Goal: Task Accomplishment & Management: Manage account settings

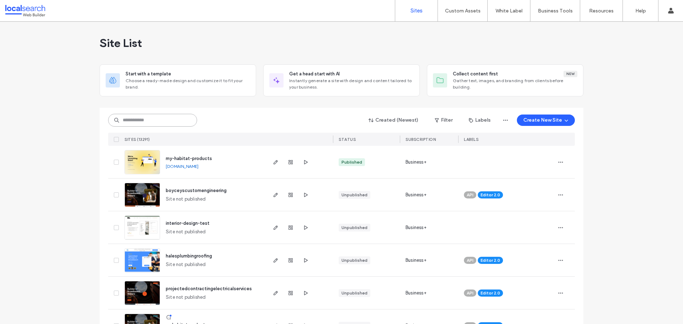
click at [135, 122] on input at bounding box center [152, 120] width 89 height 13
paste input "********"
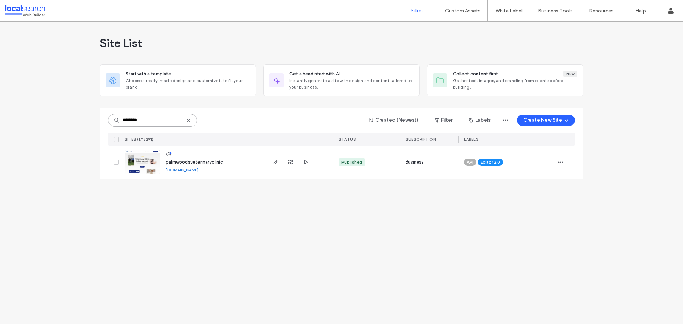
type input "********"
click at [271, 164] on div at bounding box center [299, 162] width 67 height 33
click at [274, 164] on use "button" at bounding box center [276, 162] width 4 height 4
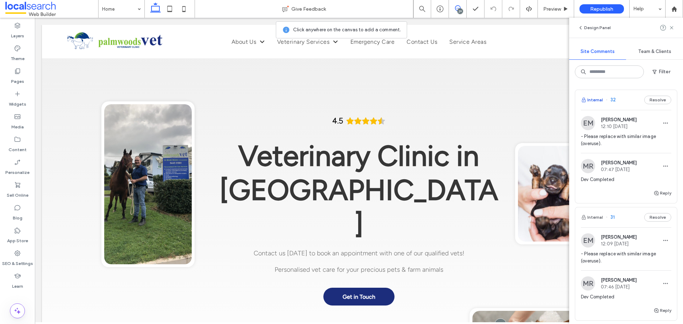
click at [602, 102] on button "Internal" at bounding box center [592, 100] width 22 height 9
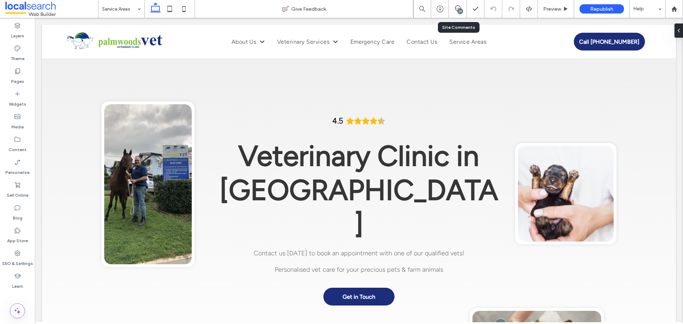
click at [455, 5] on div "29" at bounding box center [458, 9] width 18 height 18
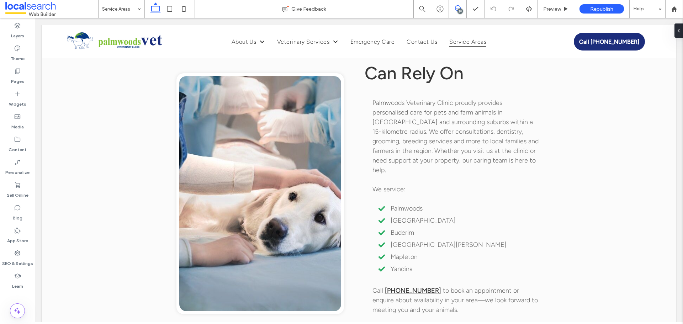
drag, startPoint x: 454, startPoint y: 11, endPoint x: 629, endPoint y: 170, distance: 236.0
click at [454, 11] on span at bounding box center [457, 8] width 17 height 6
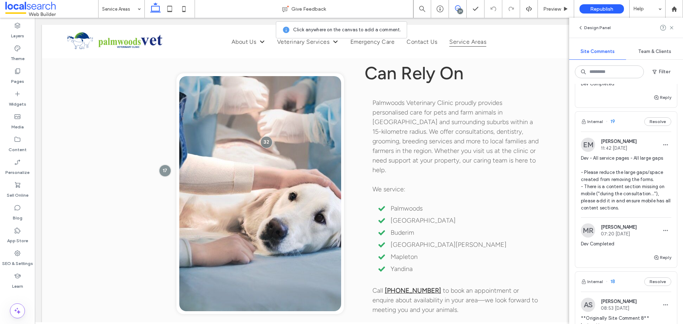
scroll to position [1530, 0]
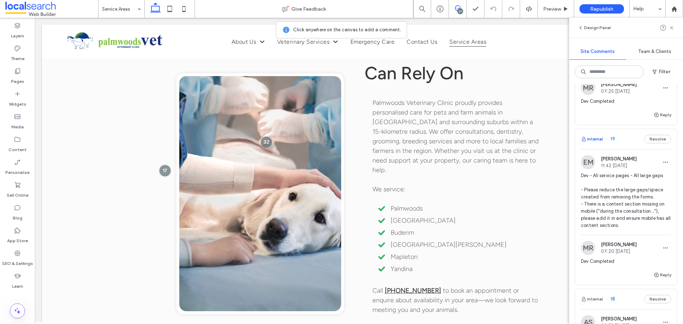
click at [594, 138] on button "Internal" at bounding box center [592, 139] width 22 height 9
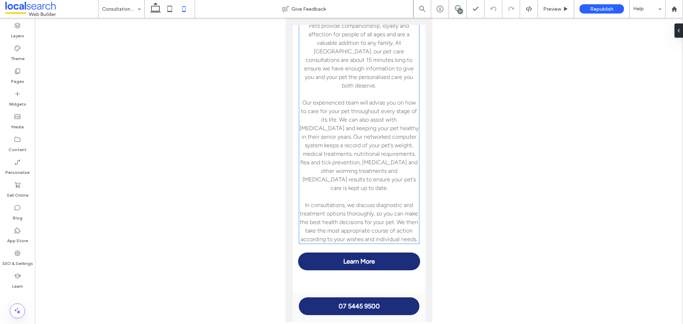
scroll to position [620, 0]
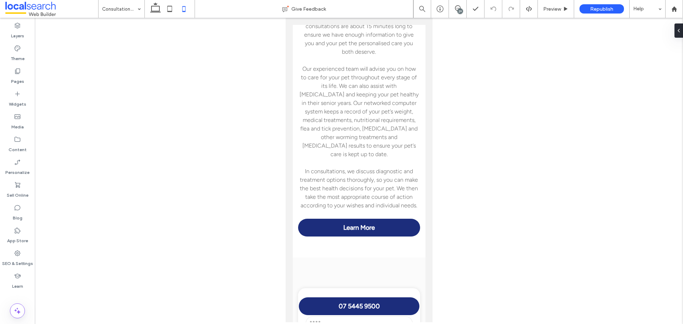
drag, startPoint x: 459, startPoint y: 7, endPoint x: 463, endPoint y: 16, distance: 9.6
click at [459, 7] on icon at bounding box center [458, 8] width 6 height 6
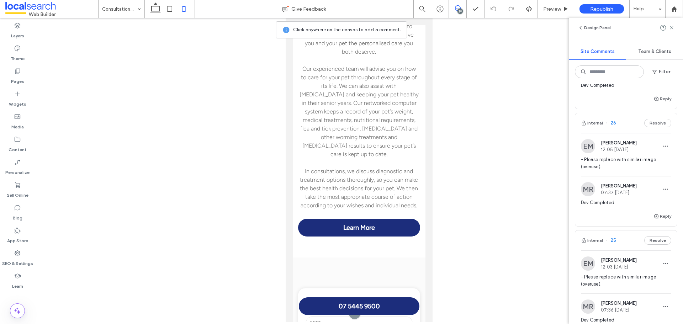
scroll to position [783, 0]
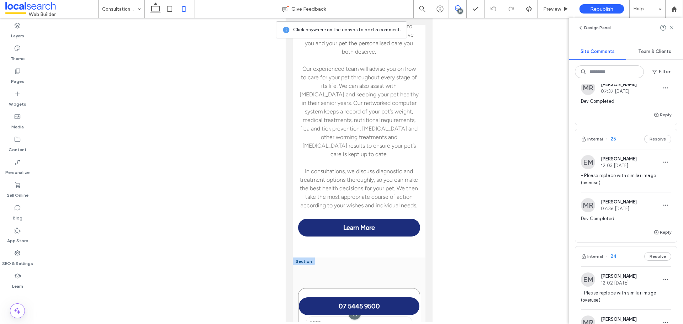
click at [352, 307] on div at bounding box center [354, 313] width 13 height 13
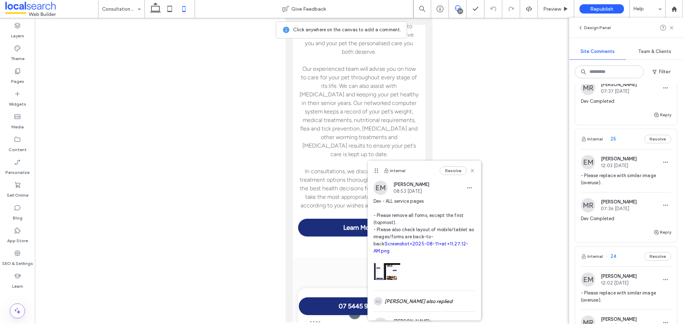
click at [407, 242] on link "Screenshot+2025-08-11+at+11.27.12-AM.png" at bounding box center [421, 247] width 95 height 12
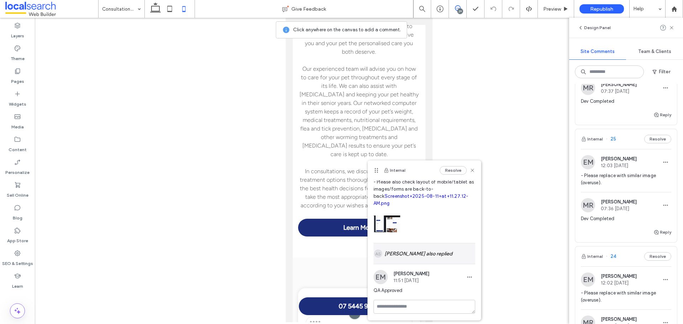
scroll to position [48, 0]
click at [442, 249] on div "AS Alt: Author Avatar Aron Salim also replied" at bounding box center [425, 253] width 102 height 21
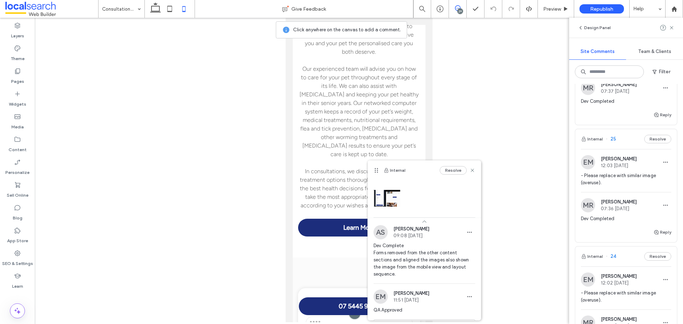
scroll to position [84, 0]
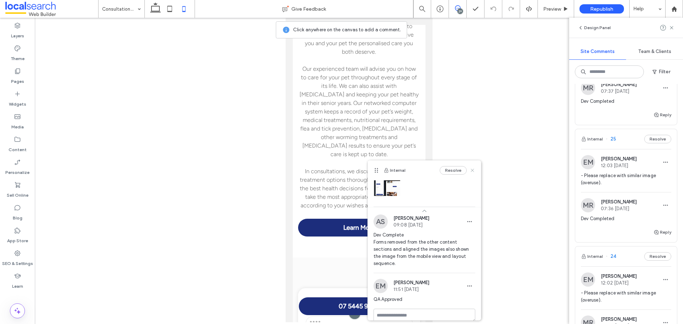
click at [470, 168] on icon at bounding box center [473, 171] width 6 height 6
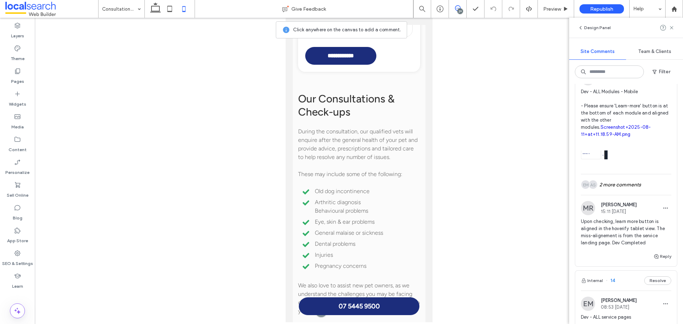
scroll to position [2206, 0]
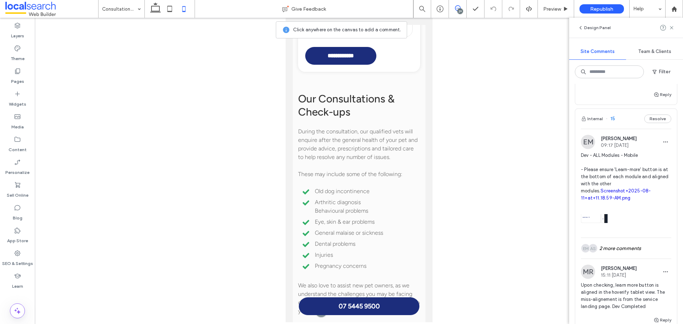
click at [590, 195] on link "Screenshot+2025-08-11+at+11.18.59-AM.png" at bounding box center [616, 194] width 70 height 12
click at [614, 250] on div "AS Alt: Author Avatar EM Alt: Author Avatar 2 more comments" at bounding box center [626, 248] width 90 height 21
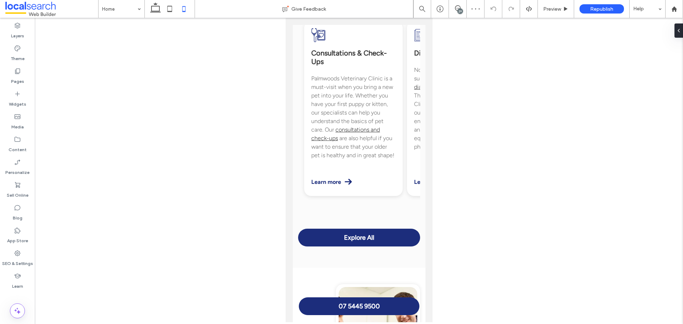
click at [460, 11] on div "29" at bounding box center [460, 11] width 5 height 5
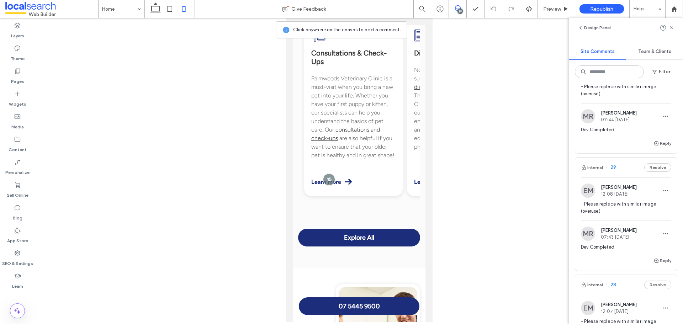
scroll to position [427, 0]
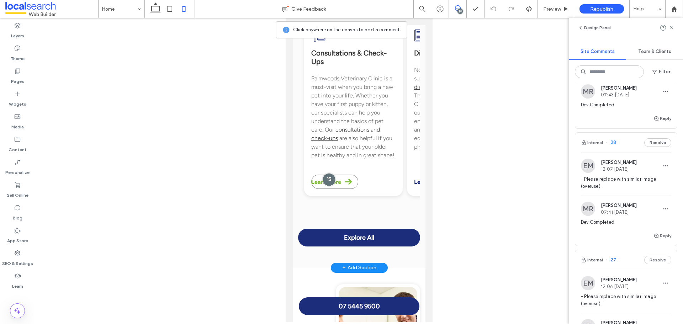
click at [325, 184] on div at bounding box center [328, 179] width 13 height 13
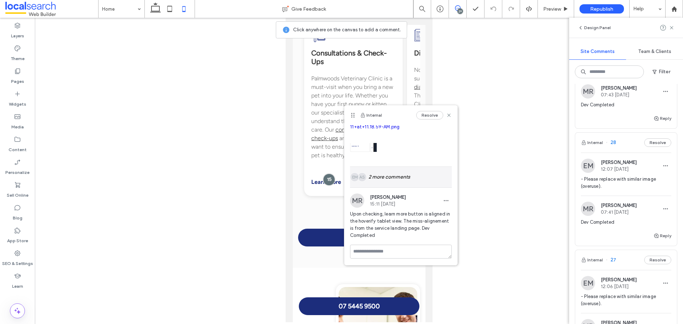
scroll to position [56, 0]
click at [397, 180] on div "AS Alt: Author Avatar EM Alt: Author Avatar 2 more comments" at bounding box center [401, 176] width 102 height 21
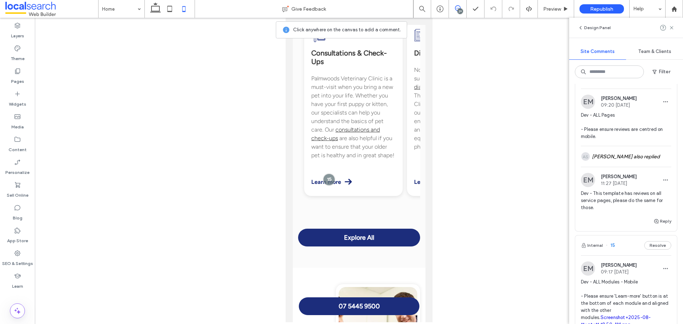
scroll to position [1927, 0]
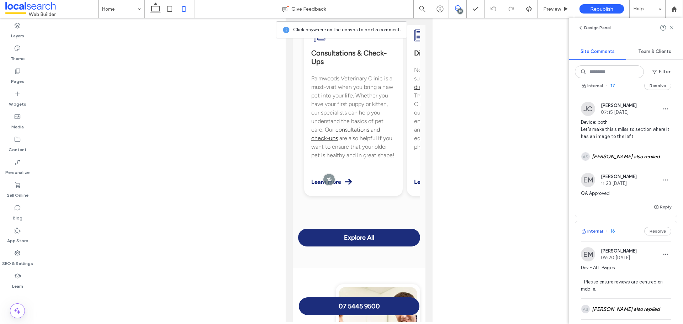
click at [596, 231] on button "Internal" at bounding box center [592, 231] width 22 height 9
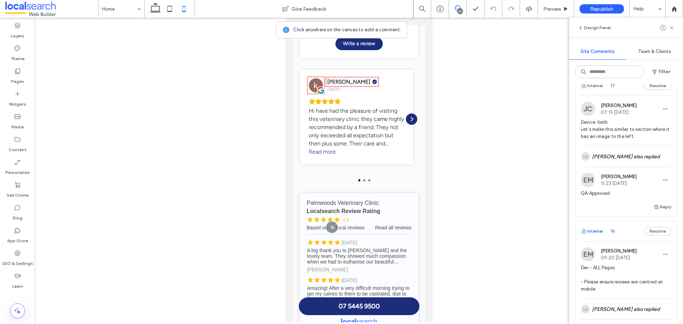
scroll to position [2720, 0]
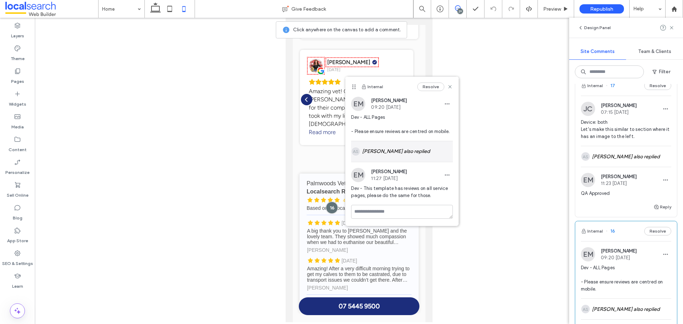
click at [387, 158] on div "AS Alt: Author Avatar Aron Salim also replied" at bounding box center [402, 151] width 102 height 21
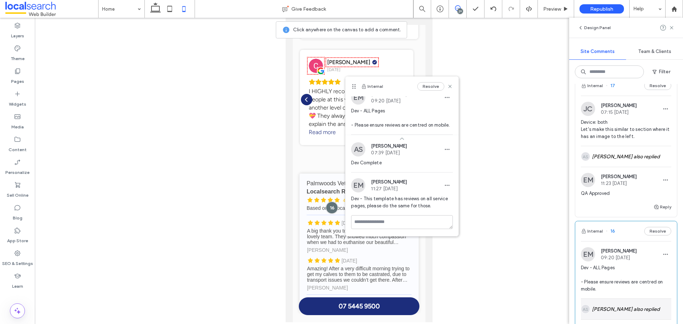
scroll to position [1962, 0]
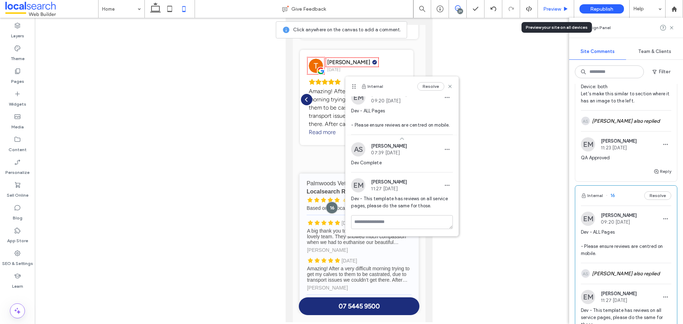
click at [552, 12] on div "Preview" at bounding box center [556, 9] width 36 height 18
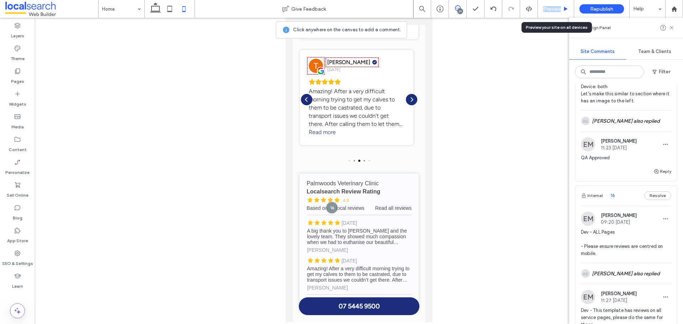
click at [556, 10] on span "Preview" at bounding box center [552, 9] width 18 height 6
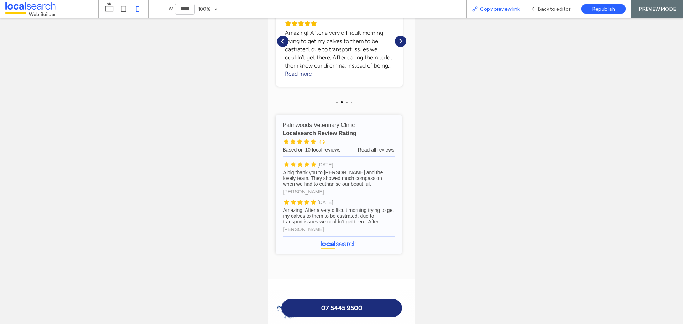
click at [491, 14] on div "Copy preview link" at bounding box center [495, 9] width 59 height 18
click at [494, 12] on div "Copy preview link" at bounding box center [495, 9] width 59 height 18
click at [509, 16] on div "Copy preview link" at bounding box center [495, 9] width 59 height 18
click at [506, 15] on div "Copy preview link" at bounding box center [495, 9] width 59 height 18
click at [503, 12] on div "Copy preview link" at bounding box center [495, 9] width 59 height 18
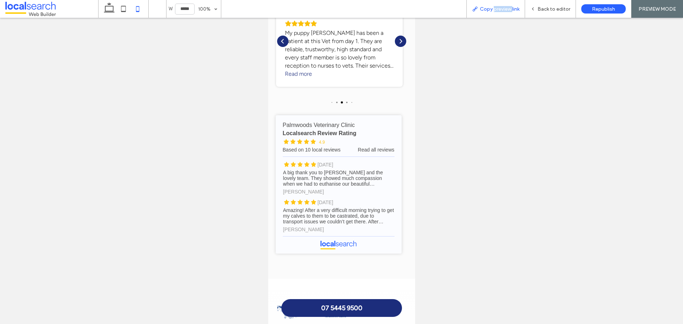
click at [503, 12] on div "Copy preview link" at bounding box center [495, 9] width 59 height 18
click at [489, 8] on span "Copy preview link" at bounding box center [499, 9] width 39 height 6
click at [545, 10] on span "Back to editor" at bounding box center [554, 9] width 33 height 6
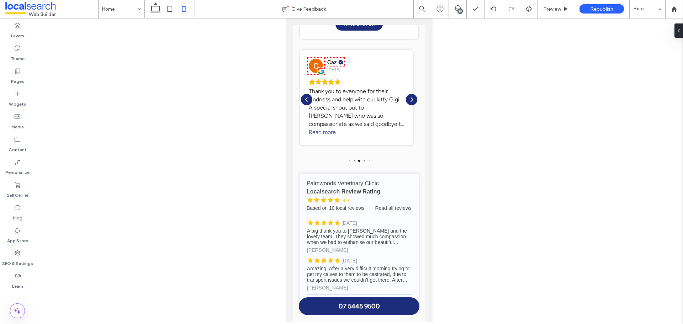
click at [461, 9] on div "29" at bounding box center [460, 11] width 5 height 5
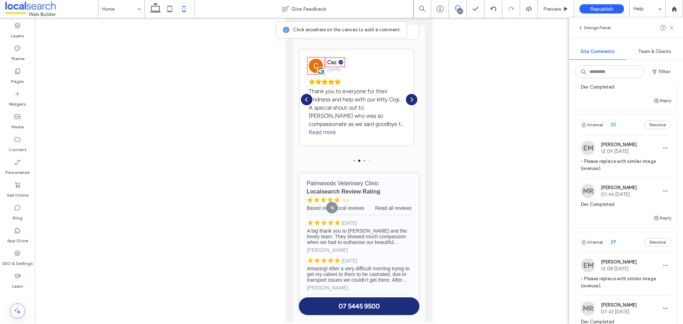
scroll to position [213, 0]
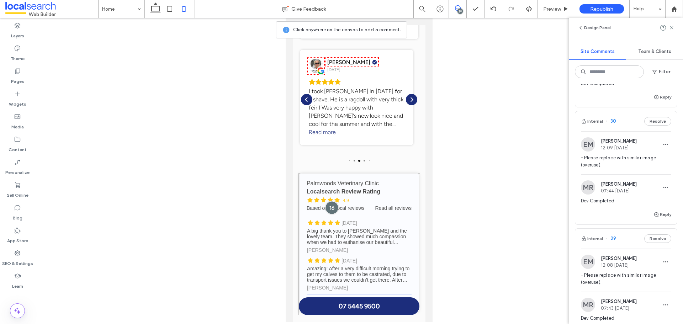
click at [330, 201] on div at bounding box center [331, 207] width 13 height 13
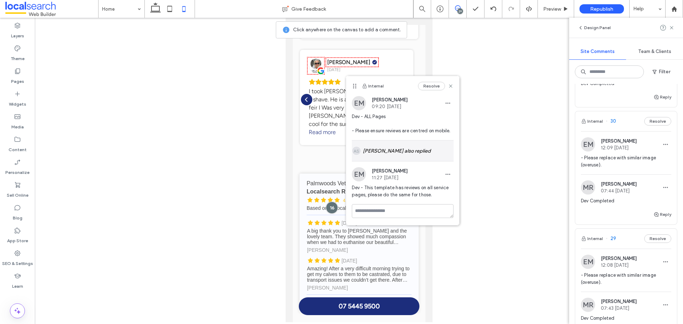
click at [408, 153] on div "AS Alt: Author Avatar Aron Salim also replied" at bounding box center [403, 151] width 102 height 21
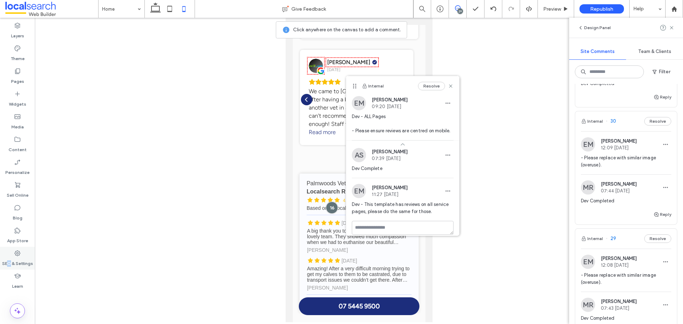
click at [9, 261] on label "SEO & Settings" at bounding box center [17, 262] width 31 height 10
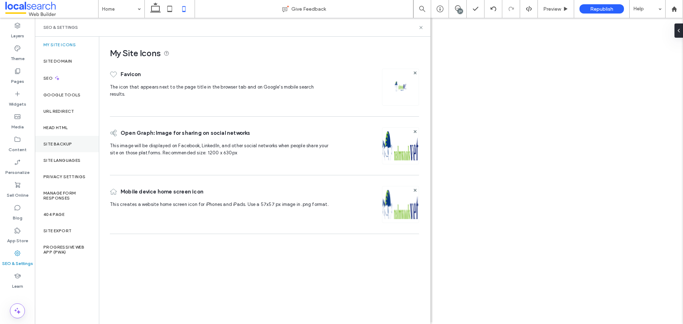
click at [71, 148] on div "Site Backup" at bounding box center [67, 144] width 64 height 16
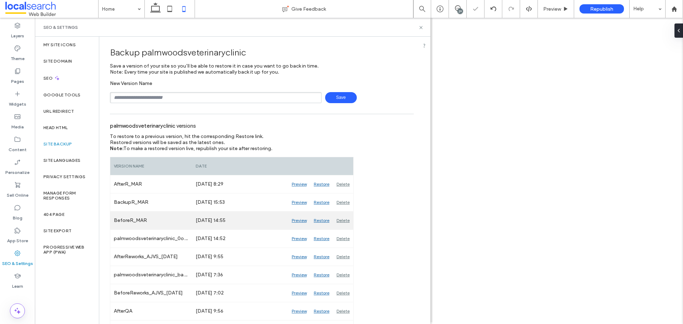
click at [294, 220] on div "Preview" at bounding box center [299, 221] width 22 height 18
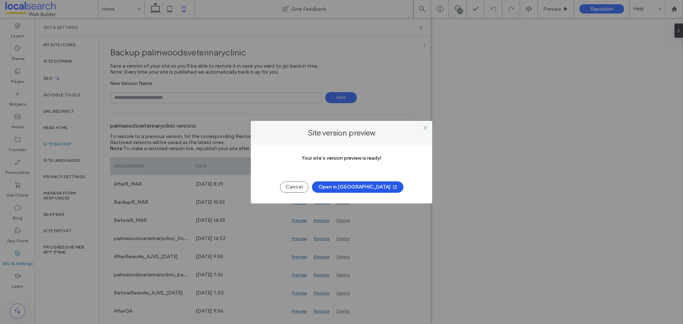
click at [354, 183] on button "Open in New Tab" at bounding box center [357, 186] width 91 height 11
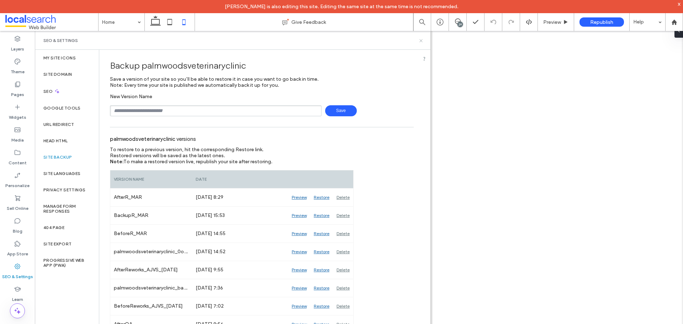
click at [422, 42] on icon at bounding box center [420, 40] width 5 height 5
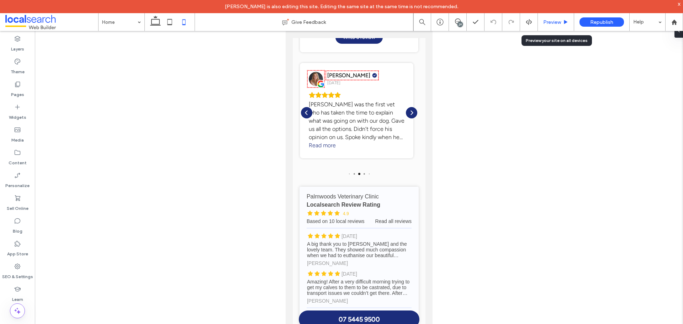
click at [548, 23] on span "Preview" at bounding box center [552, 22] width 18 height 6
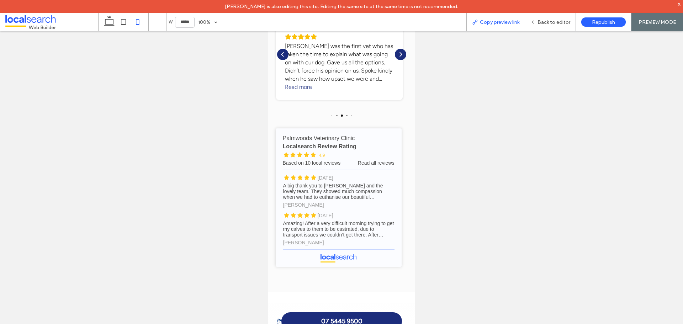
drag, startPoint x: 492, startPoint y: 26, endPoint x: 528, endPoint y: 2, distance: 42.7
click at [492, 26] on div "Copy preview link" at bounding box center [495, 22] width 59 height 18
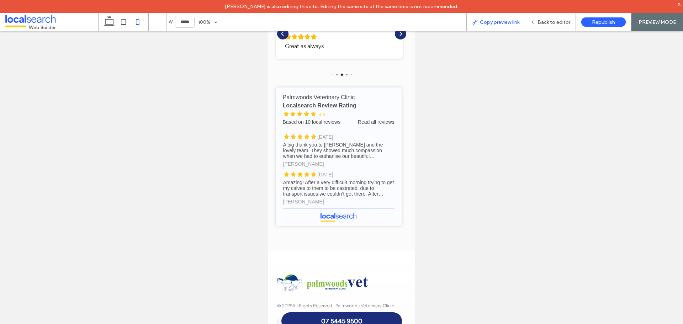
click at [484, 27] on div "Copy preview link" at bounding box center [495, 22] width 59 height 18
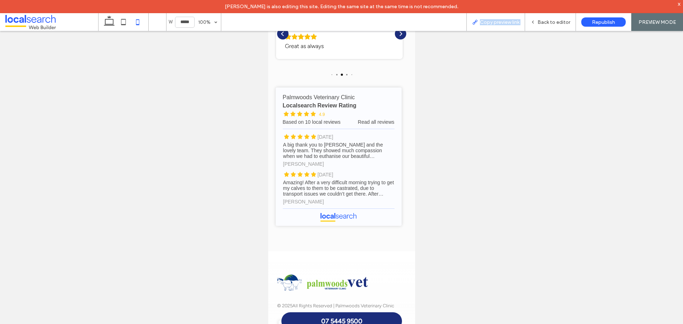
click at [504, 21] on span "Copy preview link" at bounding box center [499, 22] width 39 height 6
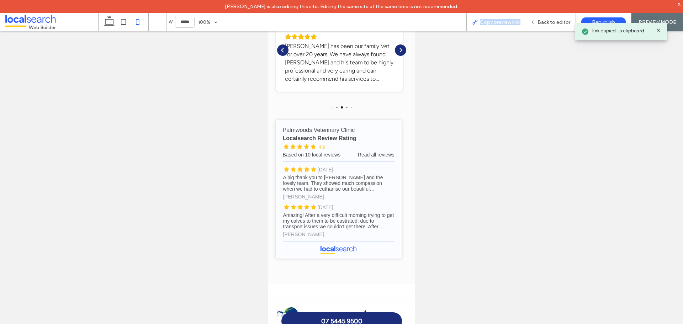
click at [504, 21] on span "Copy preview link" at bounding box center [499, 22] width 39 height 6
drag, startPoint x: 504, startPoint y: 21, endPoint x: 507, endPoint y: 17, distance: 4.6
click at [504, 21] on span "Copy preview link" at bounding box center [499, 22] width 39 height 6
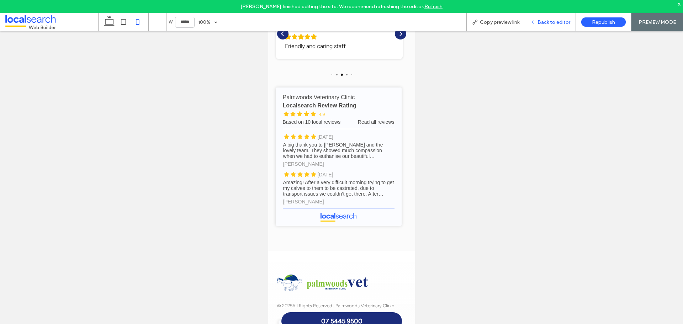
click at [556, 20] on span "Back to editor" at bounding box center [554, 22] width 33 height 6
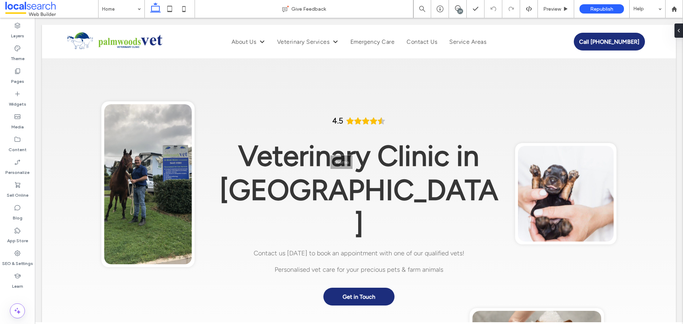
click at [338, 19] on div "theme" at bounding box center [341, 162] width 683 height 324
click at [349, 20] on div "theme" at bounding box center [341, 162] width 683 height 324
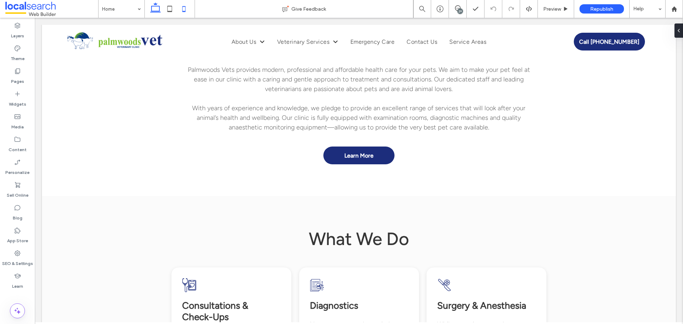
drag, startPoint x: 183, startPoint y: 9, endPoint x: 39, endPoint y: 226, distance: 261.3
click at [183, 9] on icon at bounding box center [184, 9] width 14 height 14
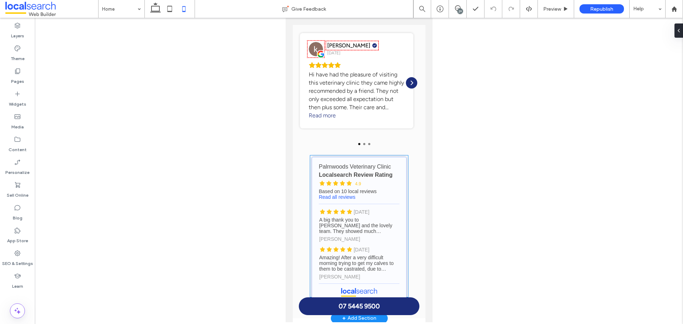
scroll to position [2747, 0]
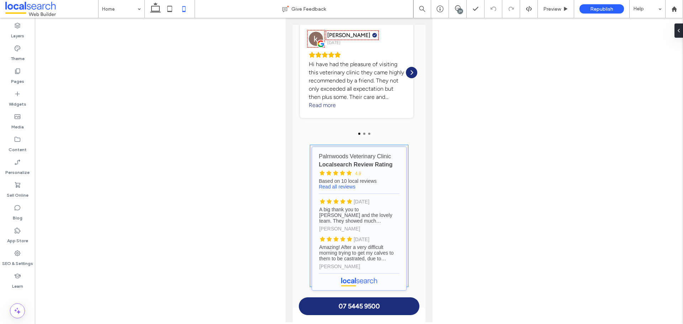
click at [401, 147] on link "Palmwoods Veterinary Clinic - Localsearch reviews" at bounding box center [358, 219] width 95 height 144
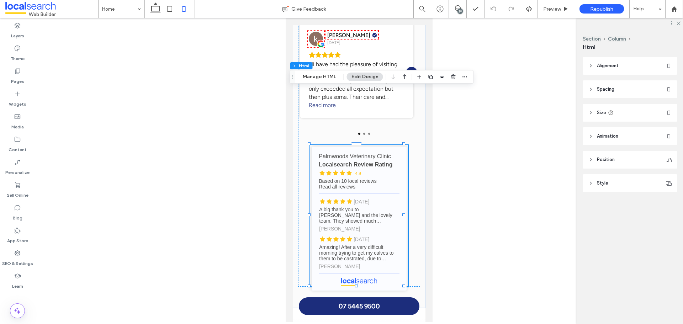
click at [611, 109] on header "Size" at bounding box center [630, 113] width 95 height 18
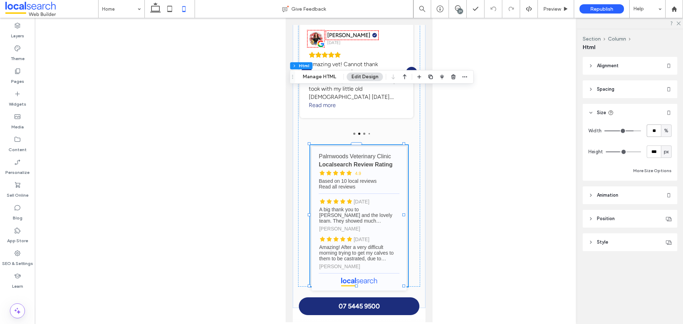
click at [660, 127] on input "**" at bounding box center [654, 131] width 14 height 12
type input "**"
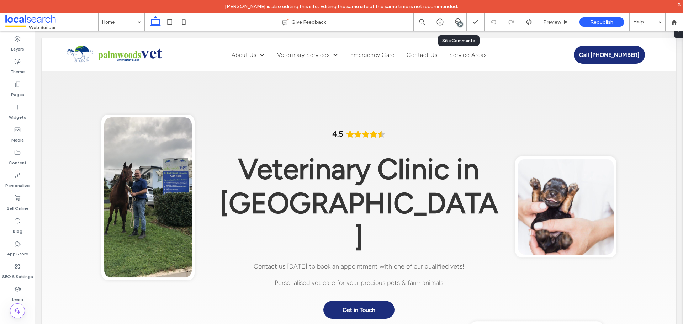
click at [458, 18] on div "29" at bounding box center [458, 22] width 18 height 18
click at [460, 22] on div "29" at bounding box center [460, 24] width 5 height 5
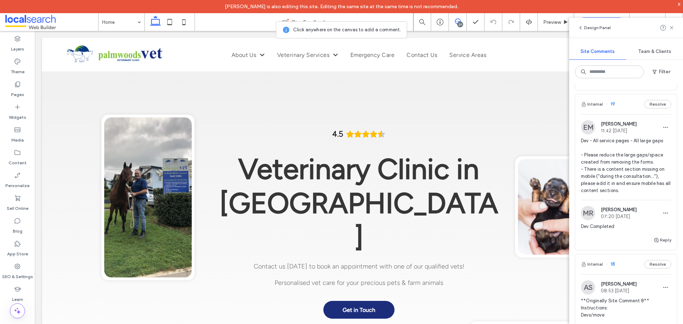
scroll to position [1565, 0]
click at [592, 104] on button "Internal" at bounding box center [592, 103] width 22 height 9
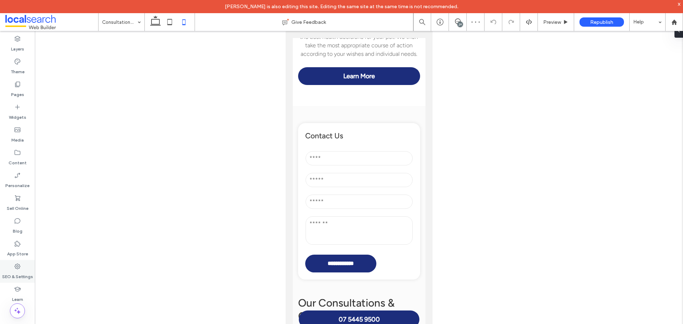
click at [13, 273] on label "SEO & Settings" at bounding box center [17, 275] width 31 height 10
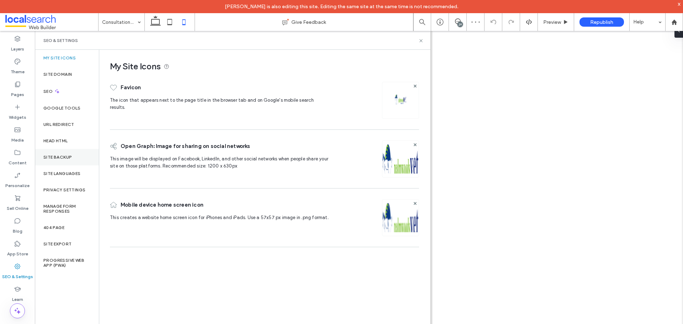
click at [62, 160] on div "Site Backup" at bounding box center [67, 157] width 64 height 16
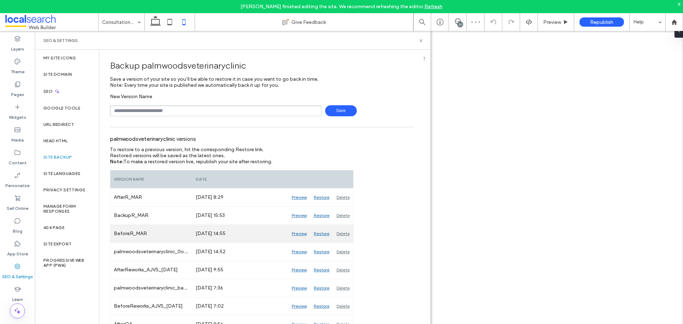
click at [297, 234] on div "Preview" at bounding box center [299, 234] width 22 height 18
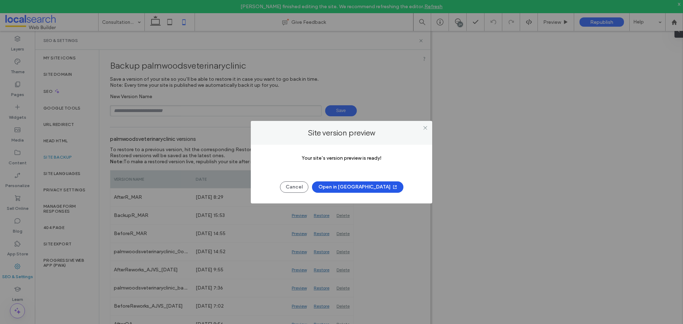
click at [337, 184] on button "Open in New Tab" at bounding box center [357, 186] width 91 height 11
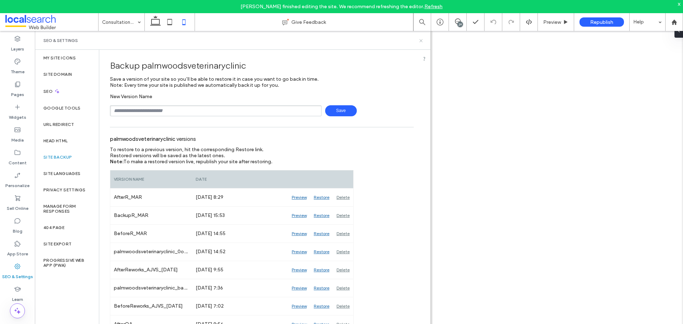
click at [421, 40] on use at bounding box center [420, 40] width 3 height 3
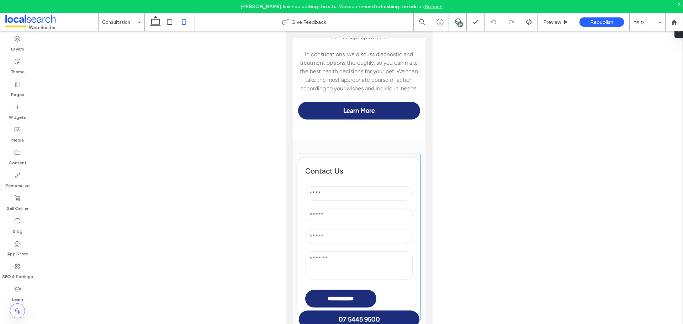
scroll to position [678, 0]
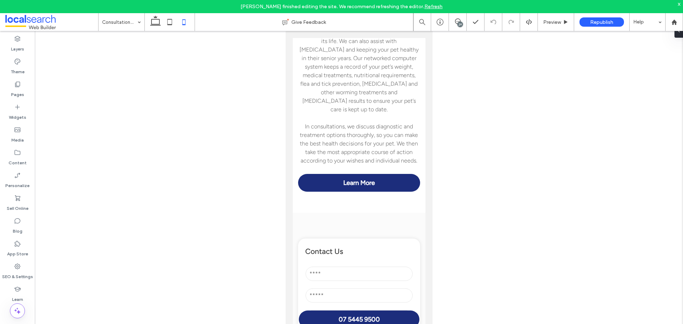
click at [459, 13] on div "29" at bounding box center [458, 22] width 18 height 18
click at [458, 21] on use at bounding box center [458, 22] width 6 height 6
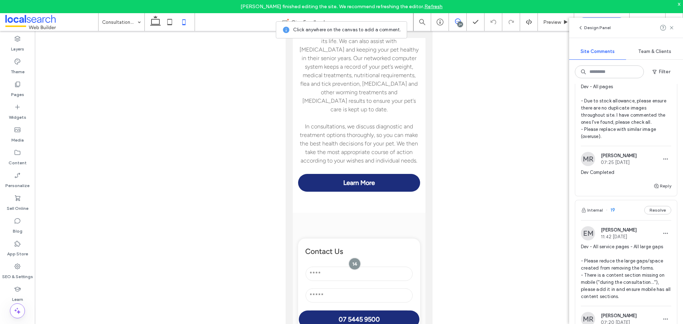
scroll to position [1494, 0]
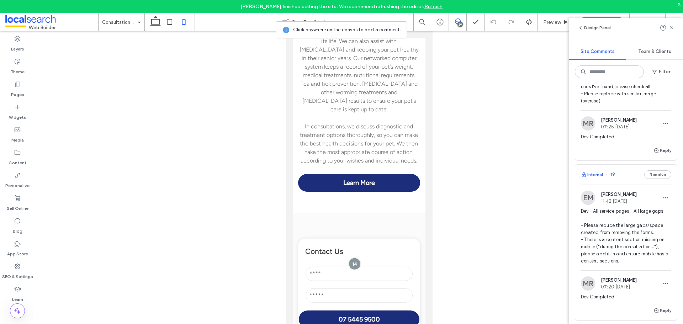
click at [592, 173] on button "Internal" at bounding box center [592, 174] width 22 height 9
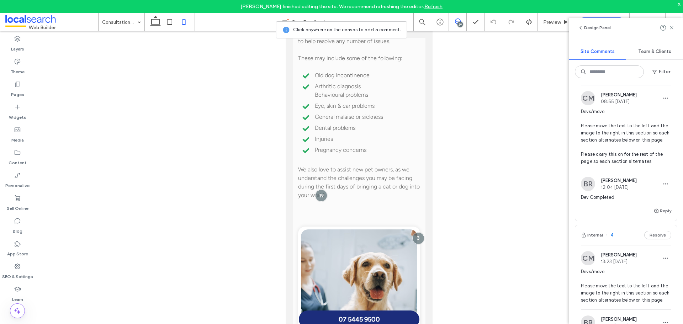
scroll to position [3522, 0]
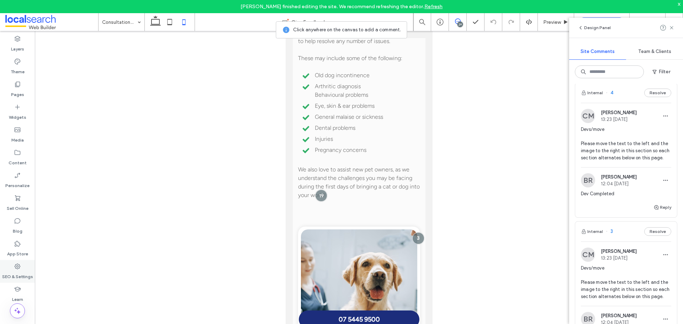
click at [27, 262] on div "SEO & Settings" at bounding box center [17, 271] width 35 height 23
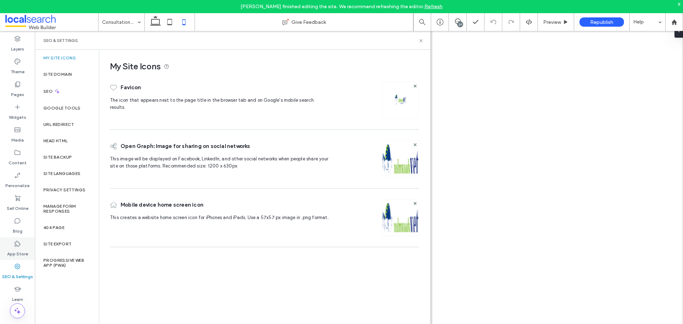
scroll to position [0, 0]
click at [57, 160] on div "Site Backup" at bounding box center [67, 157] width 64 height 16
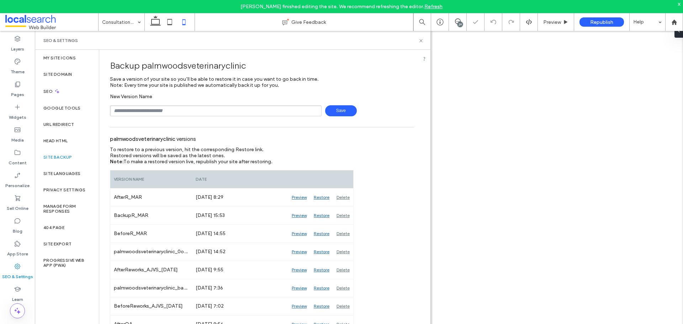
click at [213, 111] on input "text" at bounding box center [216, 110] width 212 height 11
type input "**********"
drag, startPoint x: 339, startPoint y: 113, endPoint x: 320, endPoint y: 113, distance: 19.6
click at [339, 112] on span "Save" at bounding box center [341, 110] width 32 height 11
click at [136, 113] on input "text" at bounding box center [216, 110] width 212 height 11
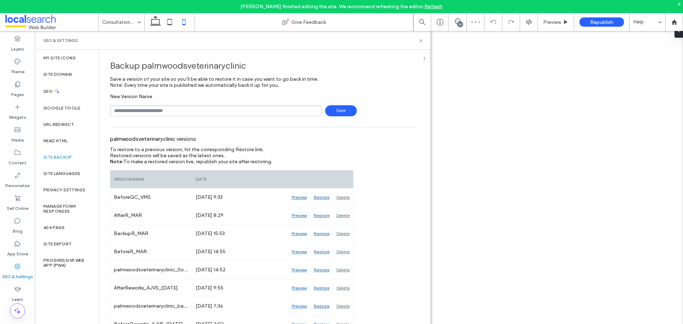
type input "**********"
click at [336, 110] on span "Save" at bounding box center [341, 110] width 32 height 11
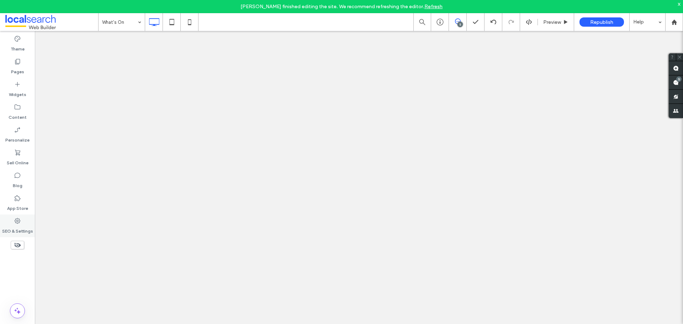
click at [23, 221] on div "SEO & Settings" at bounding box center [17, 226] width 35 height 23
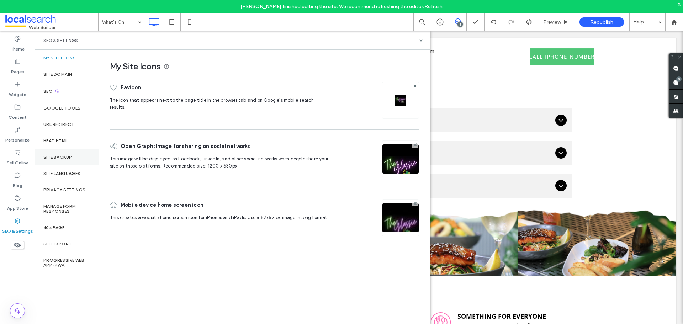
drag, startPoint x: 59, startPoint y: 155, endPoint x: 64, endPoint y: 147, distance: 10.0
click at [59, 155] on label "Site Backup" at bounding box center [57, 157] width 28 height 5
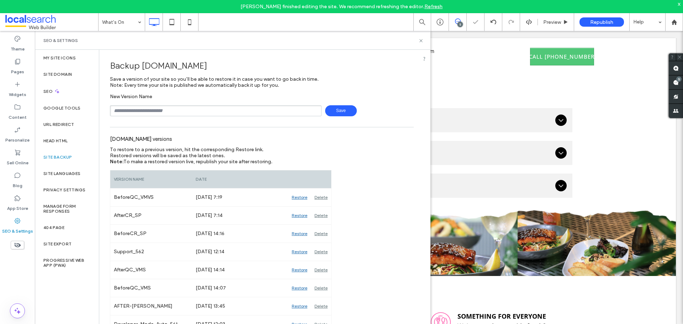
click at [150, 112] on input "text" at bounding box center [216, 110] width 212 height 11
type input "**********"
click at [337, 112] on span "Save" at bounding box center [341, 110] width 32 height 11
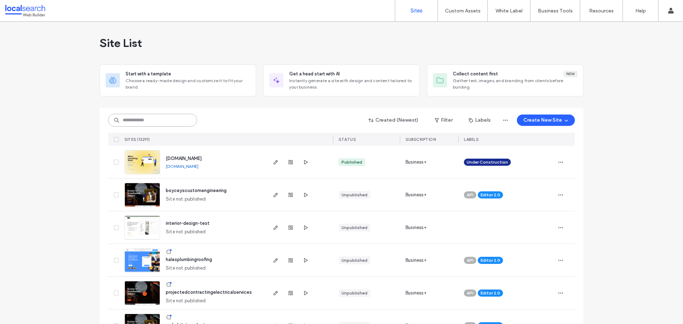
click at [146, 122] on input at bounding box center [152, 120] width 89 height 13
paste input "********"
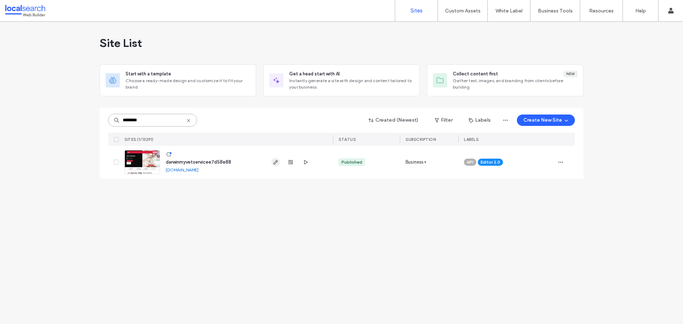
type input "********"
click at [274, 164] on use "button" at bounding box center [276, 162] width 4 height 4
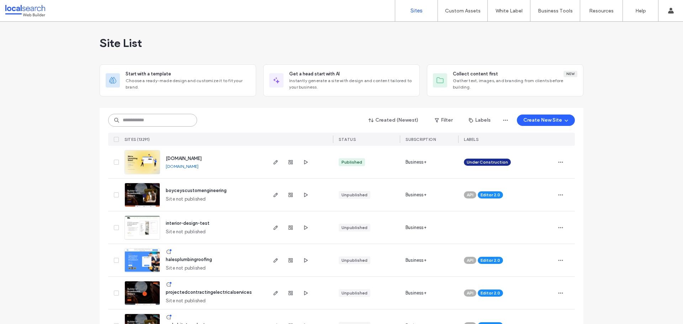
click at [155, 118] on input at bounding box center [152, 120] width 89 height 13
paste input "**********"
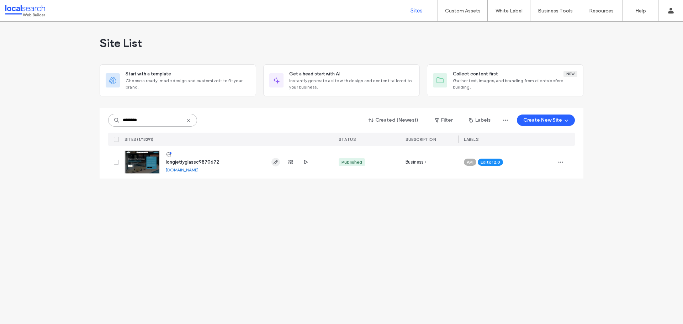
type input "********"
click at [276, 164] on icon "button" at bounding box center [276, 162] width 6 height 6
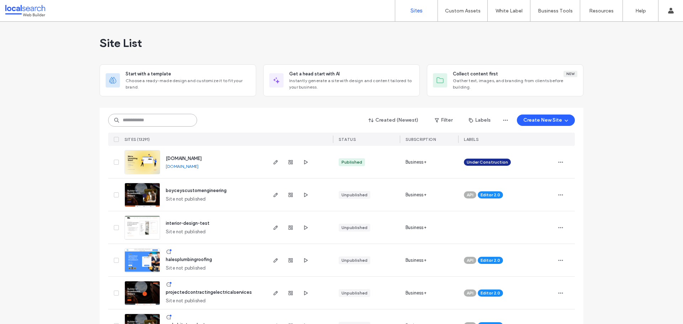
click at [133, 116] on input at bounding box center [152, 120] width 89 height 13
paste input "********"
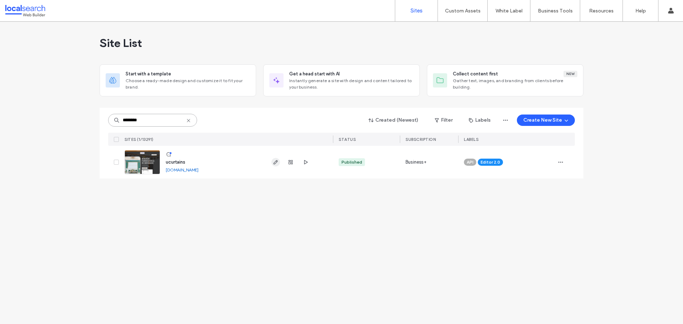
type input "********"
click at [276, 163] on use "button" at bounding box center [276, 162] width 4 height 4
